Goal: Task Accomplishment & Management: Use online tool/utility

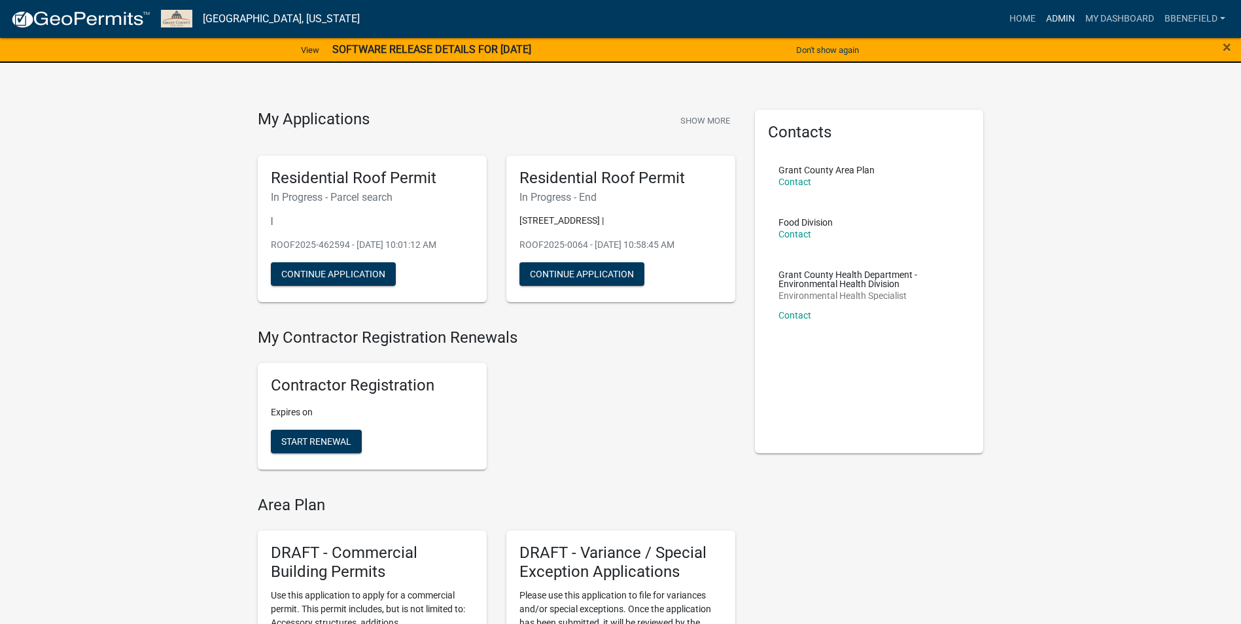
click at [1057, 16] on link "Admin" at bounding box center [1059, 19] width 39 height 25
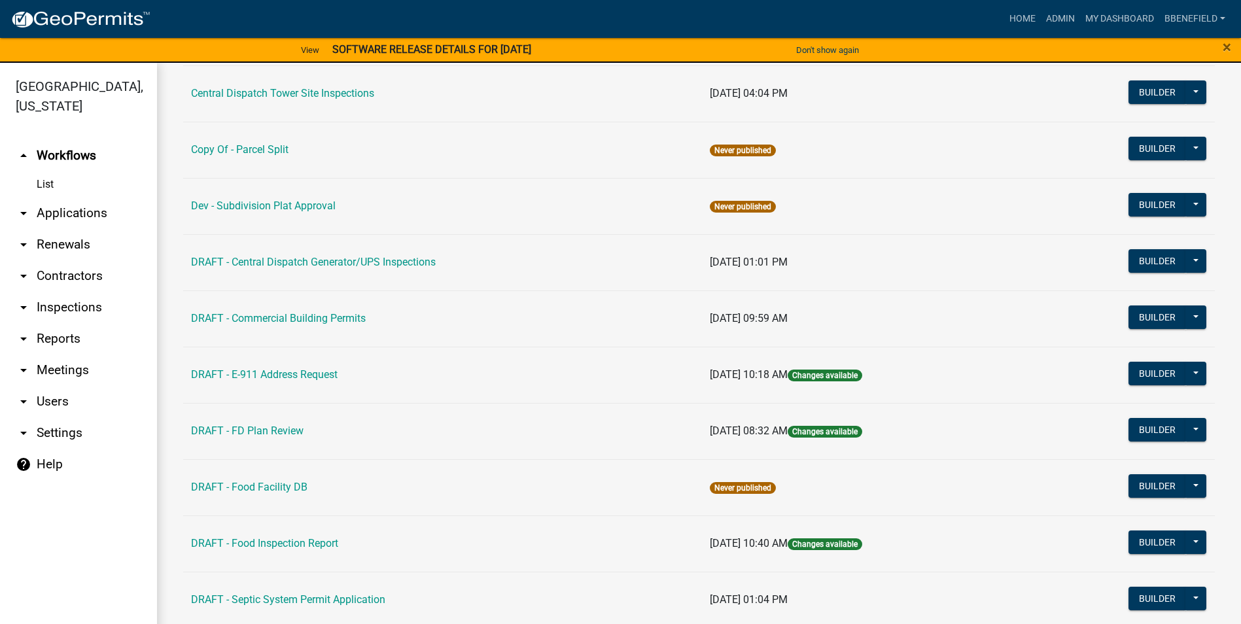
scroll to position [131, 0]
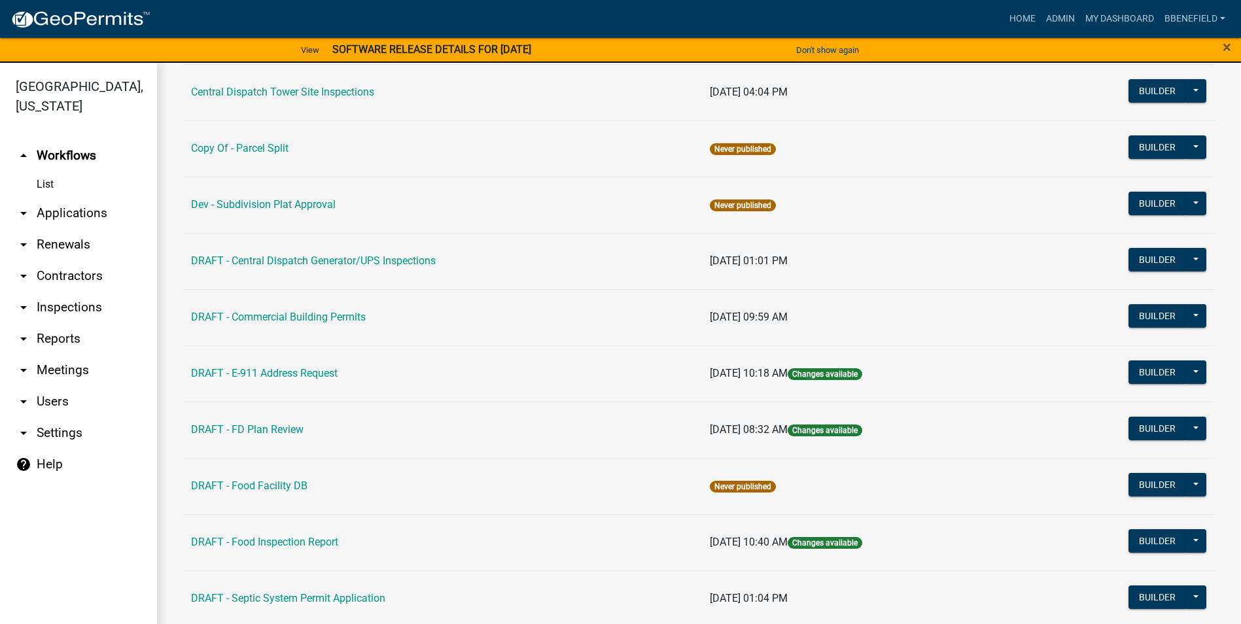
click at [59, 292] on link "arrow_drop_down Inspections" at bounding box center [78, 307] width 157 height 31
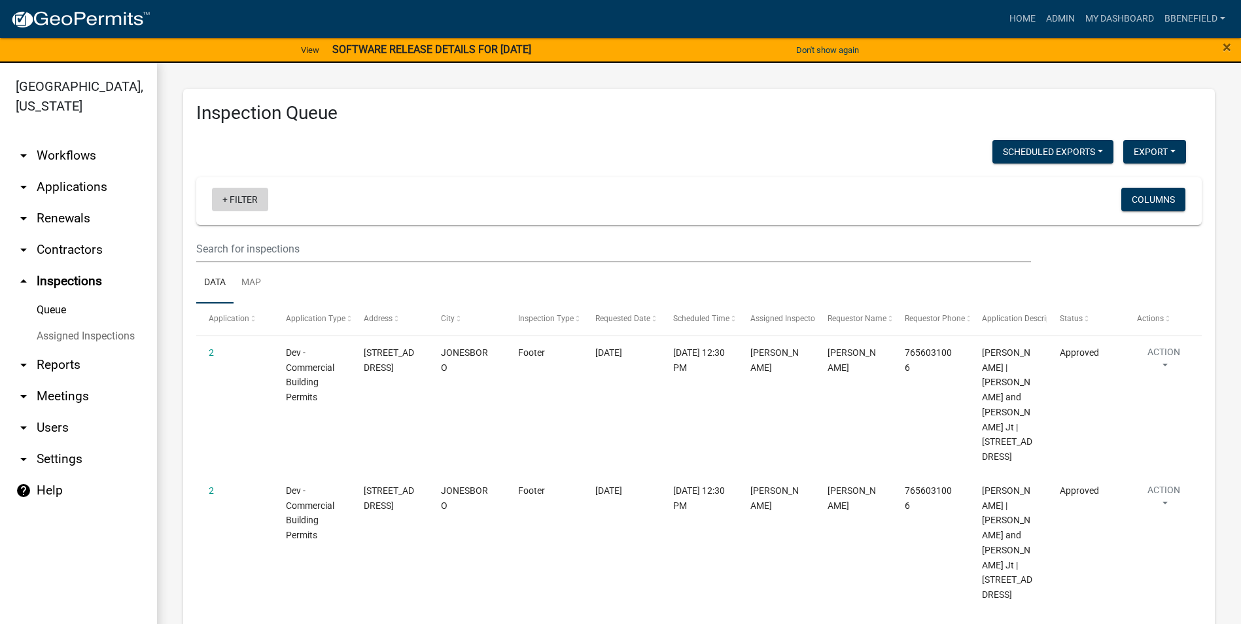
click at [252, 201] on link "+ Filter" at bounding box center [240, 200] width 56 height 24
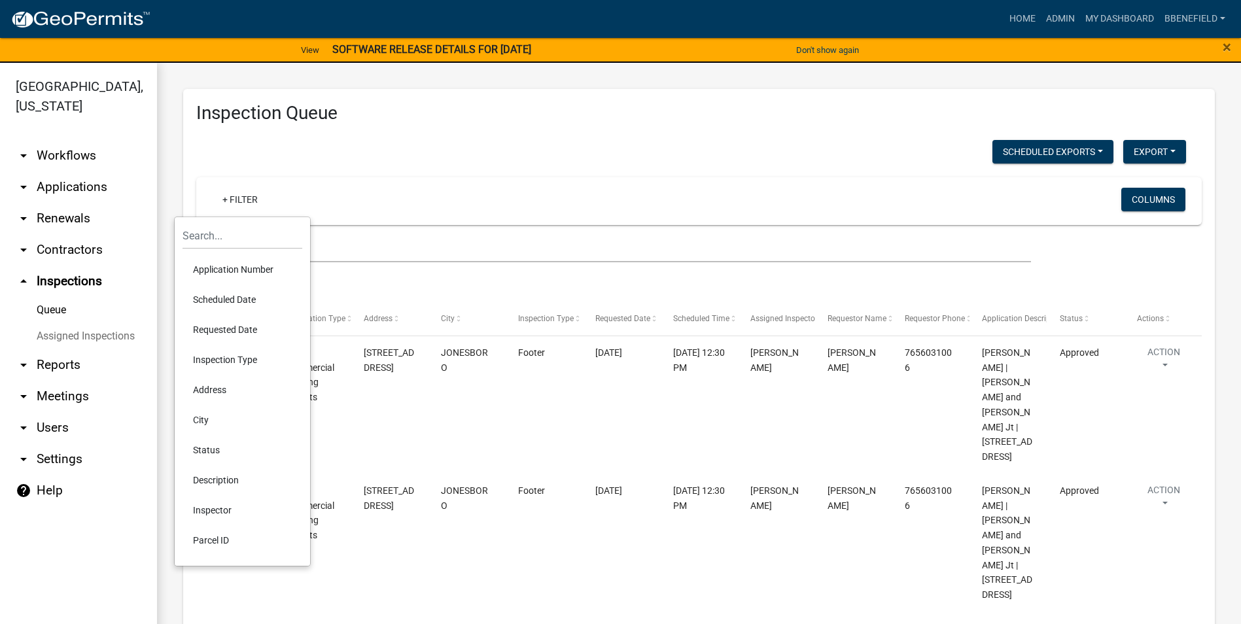
click at [238, 298] on li "Scheduled Date" at bounding box center [242, 299] width 120 height 30
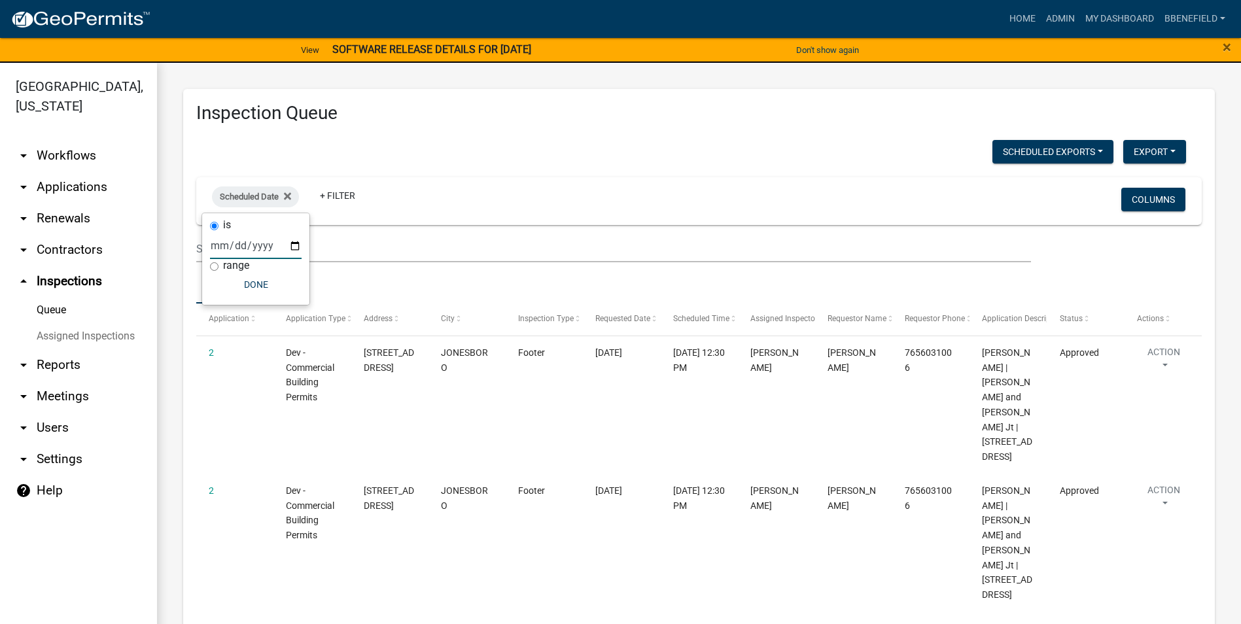
click at [291, 246] on input "date" at bounding box center [256, 245] width 92 height 27
type input "[DATE]"
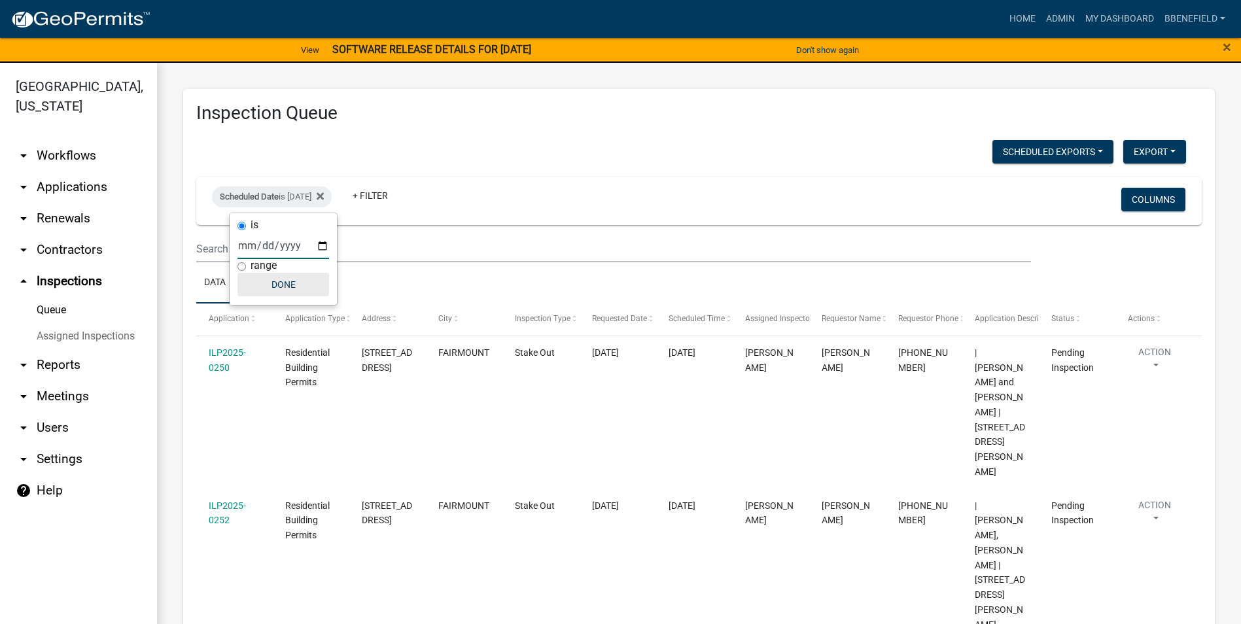
click at [284, 286] on button "Done" at bounding box center [283, 285] width 92 height 24
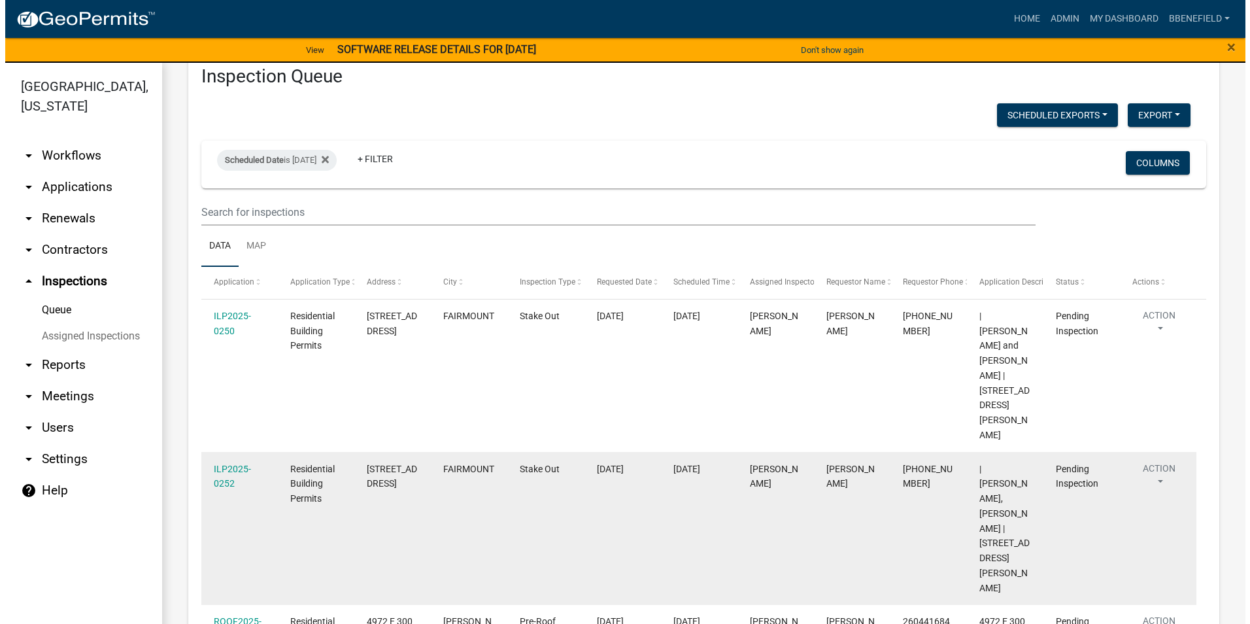
scroll to position [65, 0]
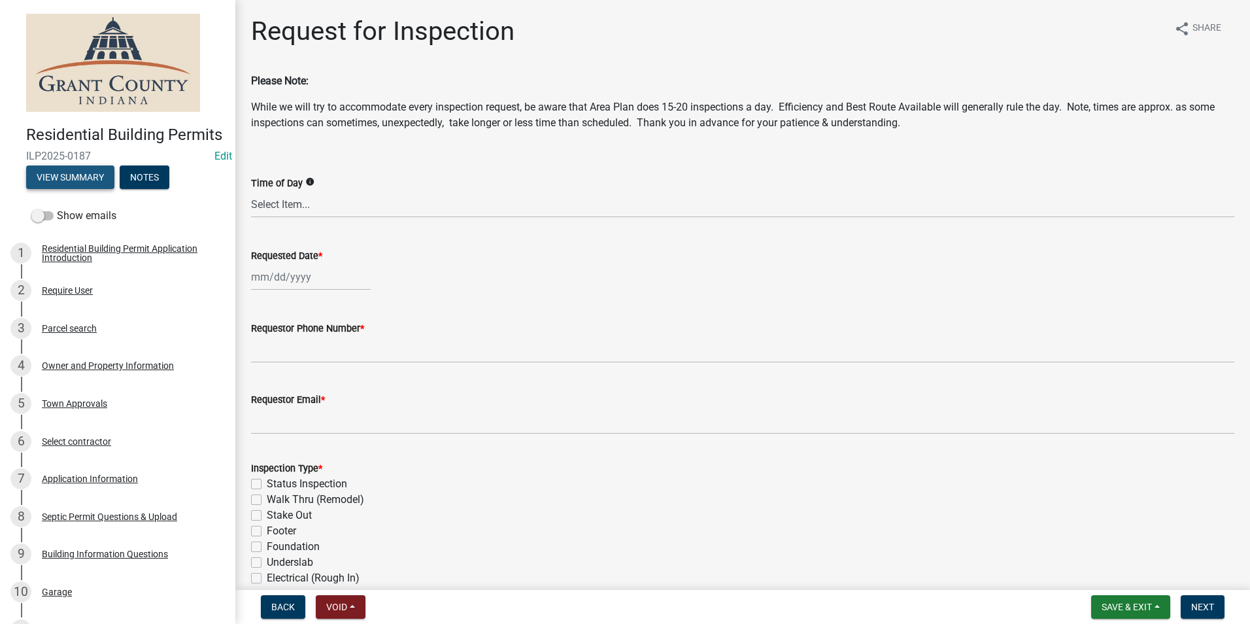
click at [95, 189] on button "View Summary" at bounding box center [70, 177] width 88 height 24
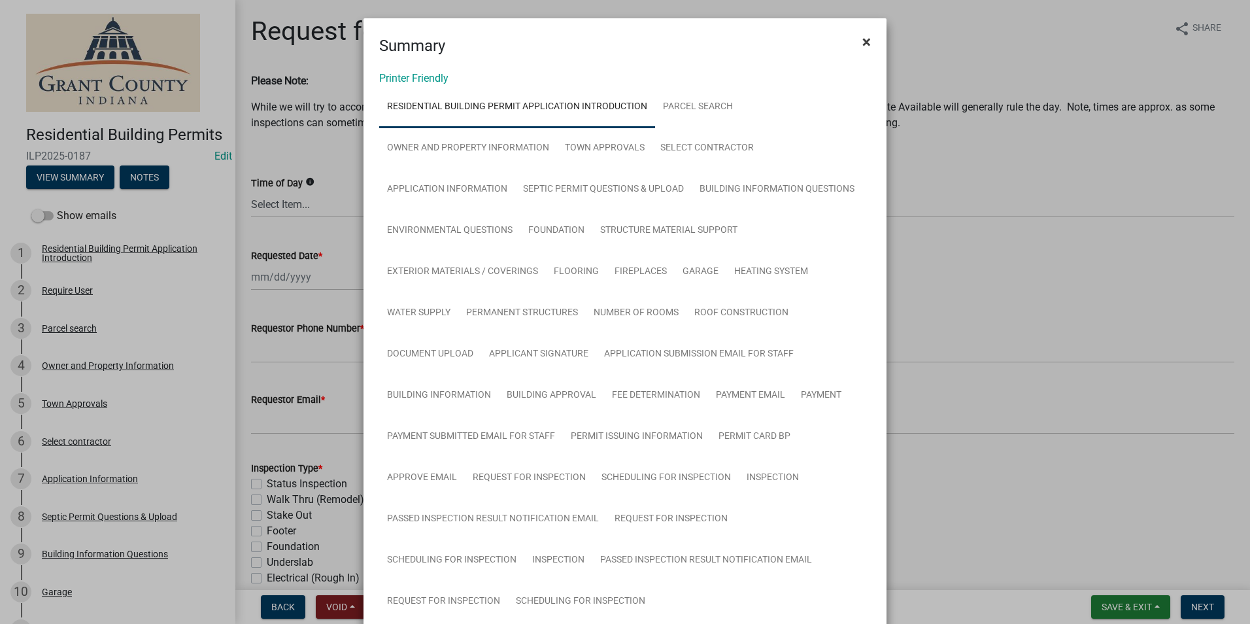
click at [863, 35] on span "×" at bounding box center [867, 42] width 9 height 18
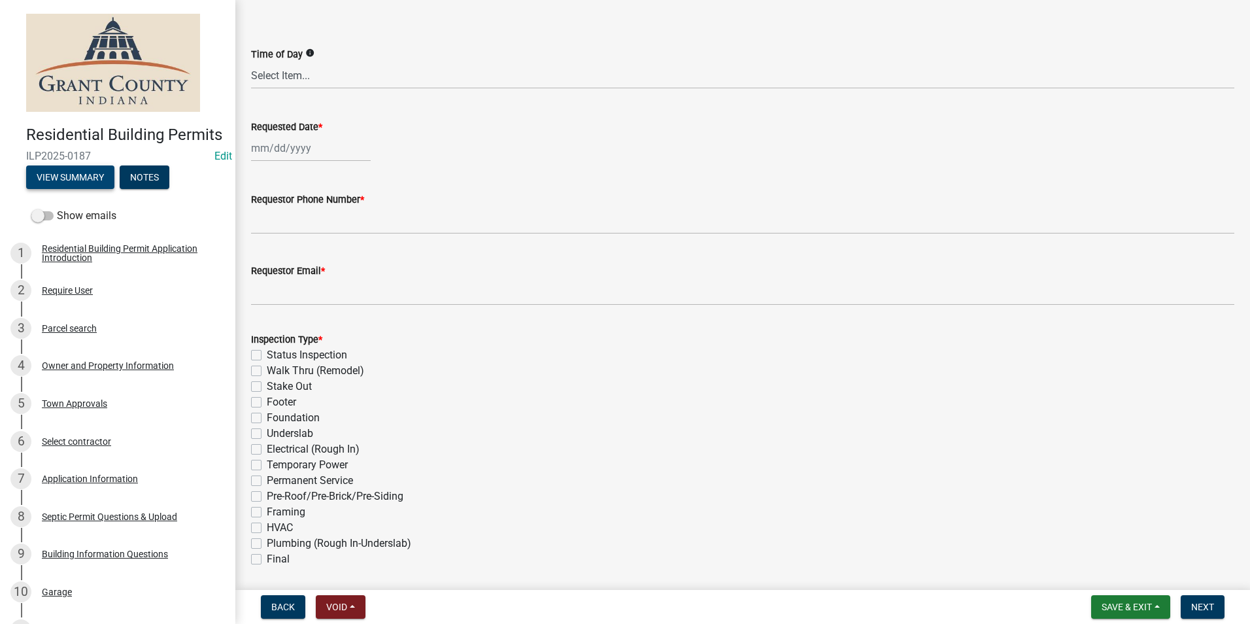
scroll to position [131, 0]
click at [286, 598] on button "Back" at bounding box center [283, 607] width 44 height 24
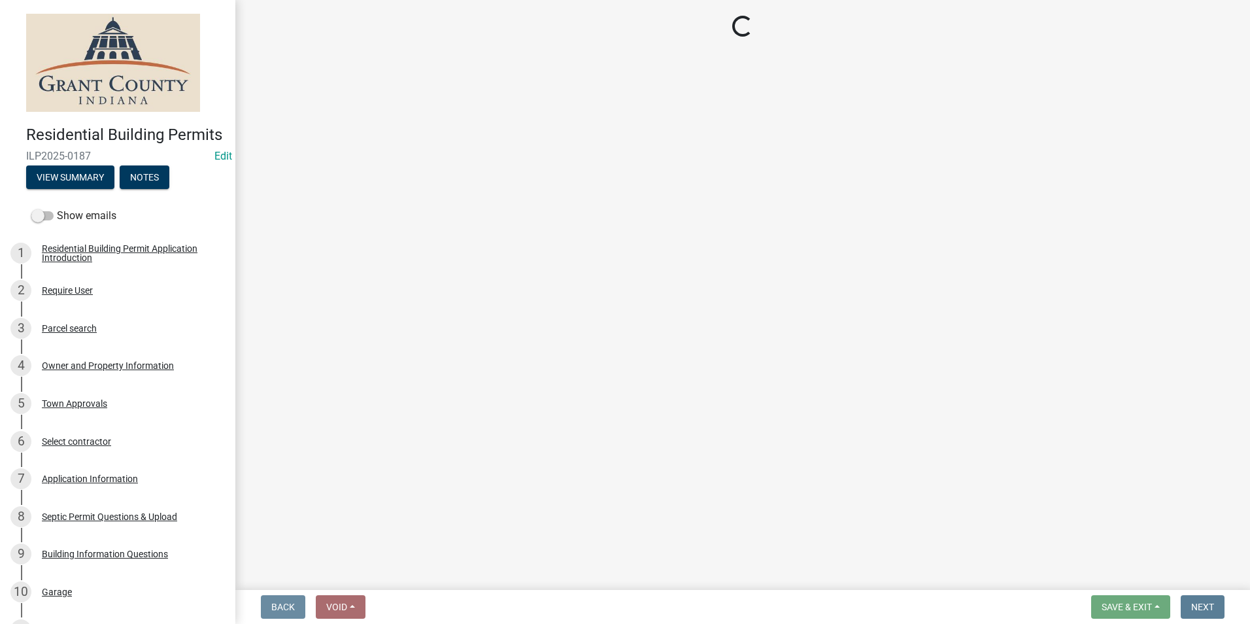
scroll to position [0, 0]
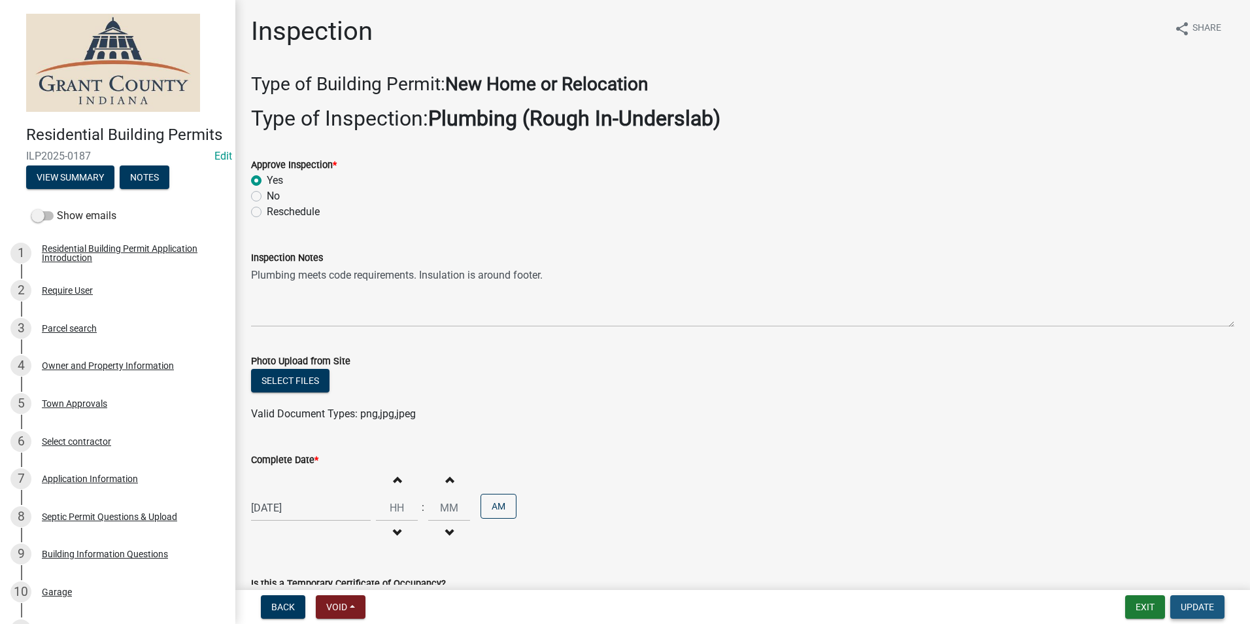
click at [1207, 608] on span "Update" at bounding box center [1197, 607] width 33 height 10
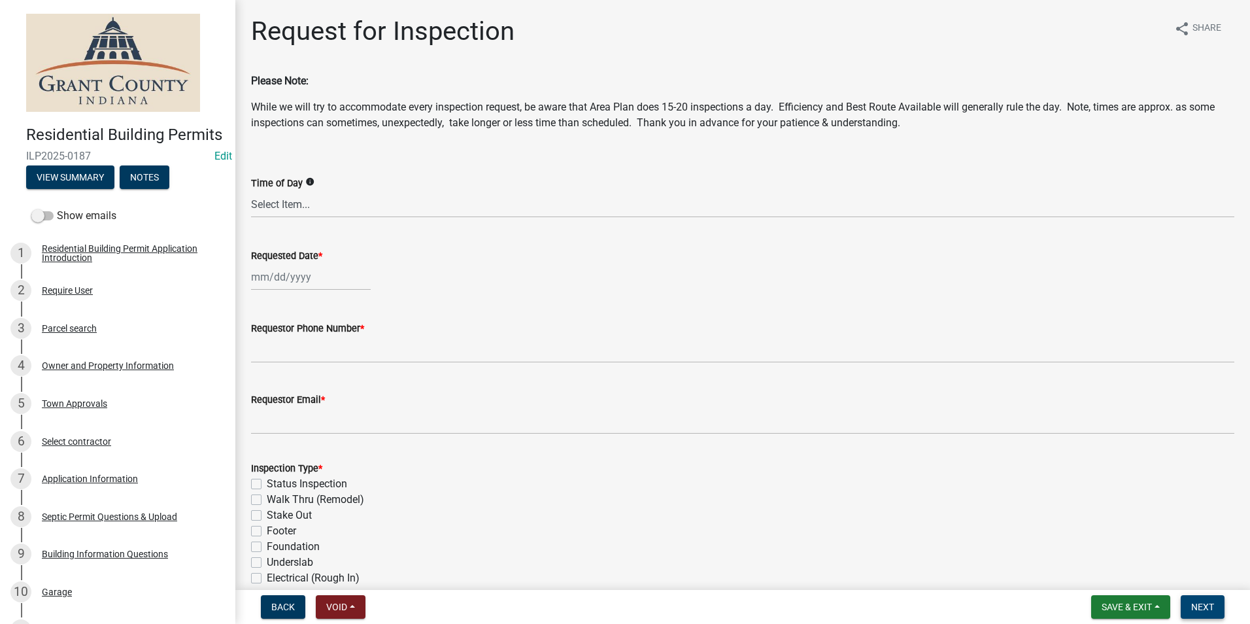
click at [1206, 603] on span "Next" at bounding box center [1203, 607] width 23 height 10
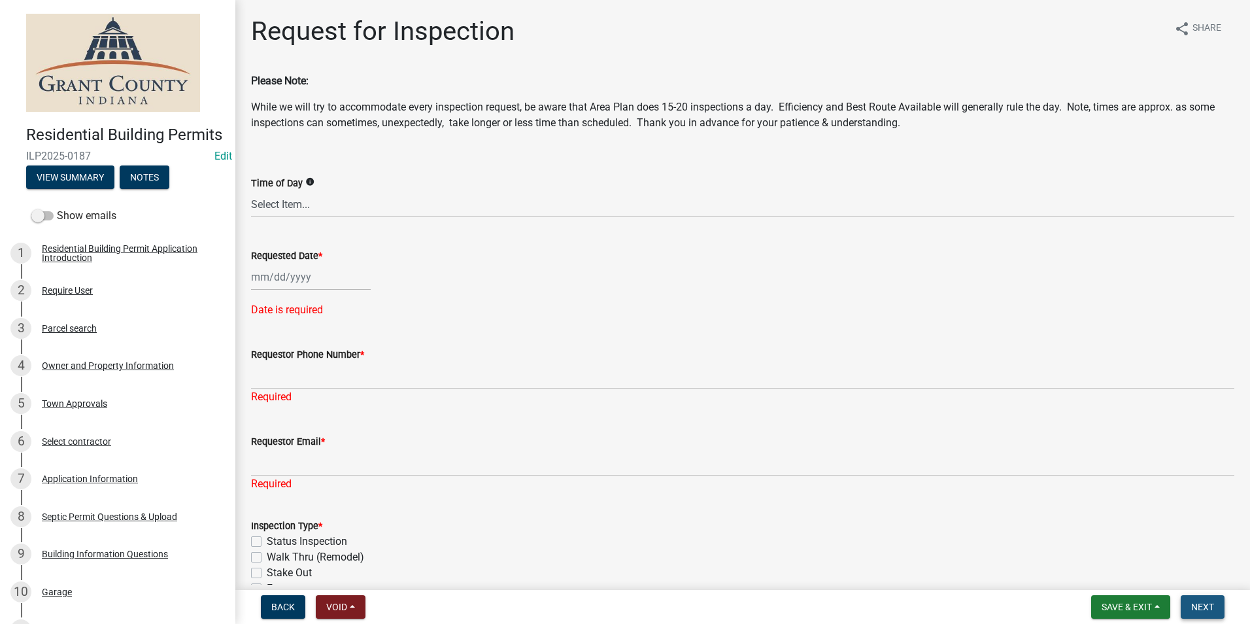
click at [1210, 608] on span "Next" at bounding box center [1203, 607] width 23 height 10
drag, startPoint x: 294, startPoint y: 611, endPoint x: 301, endPoint y: 600, distance: 12.7
click at [300, 604] on button "Back" at bounding box center [283, 607] width 44 height 24
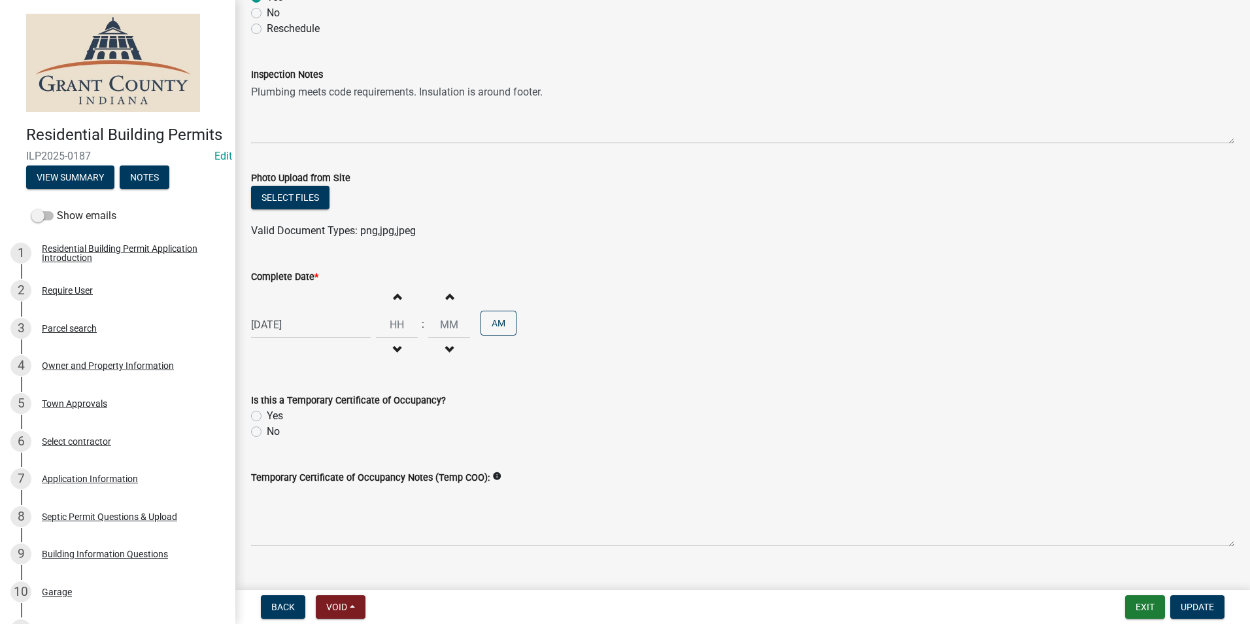
scroll to position [207, 0]
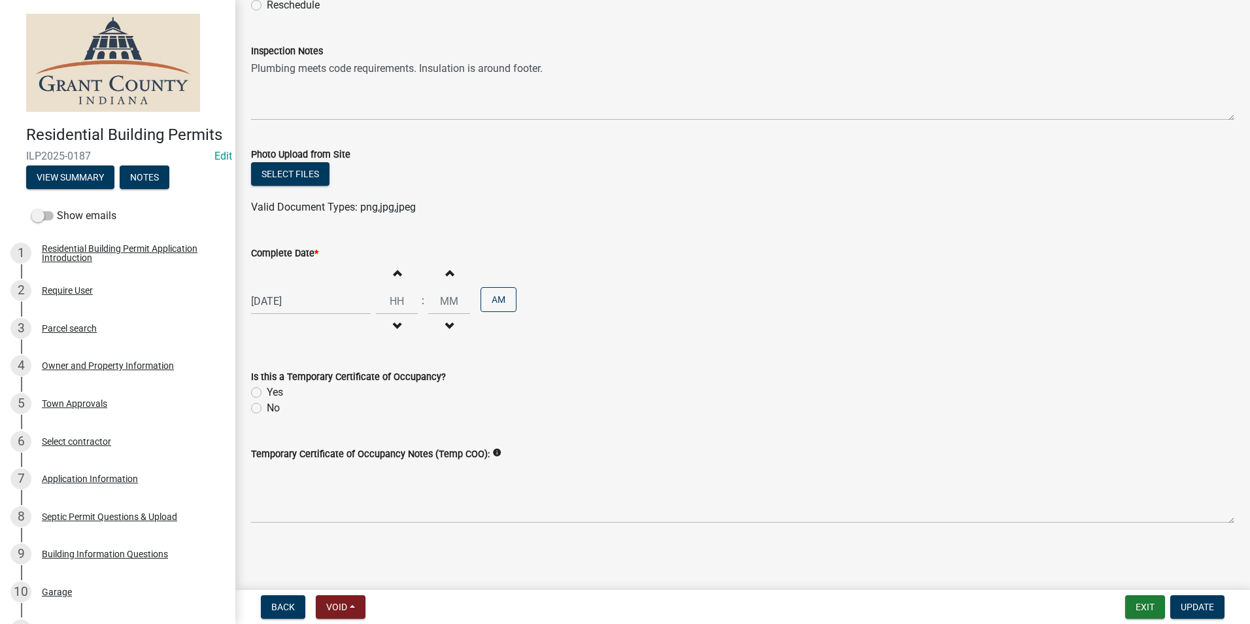
drag, startPoint x: 254, startPoint y: 409, endPoint x: 262, endPoint y: 405, distance: 8.2
click at [262, 405] on div "No" at bounding box center [743, 408] width 984 height 16
click at [1194, 604] on span "Update" at bounding box center [1197, 607] width 33 height 10
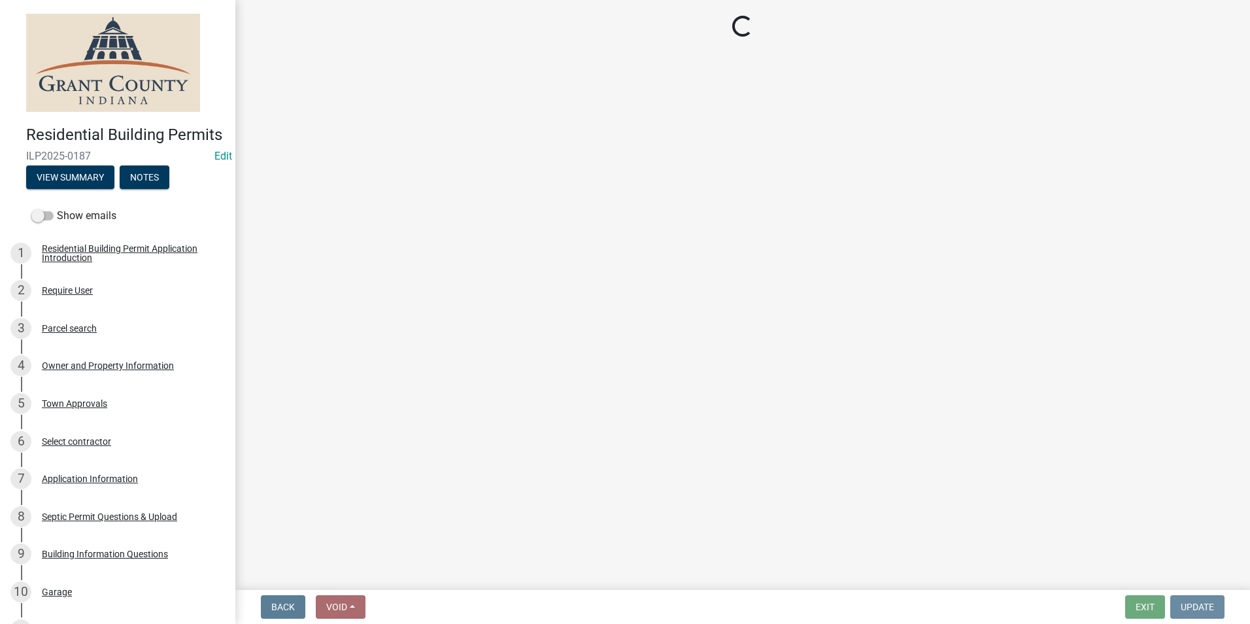
scroll to position [0, 0]
